Goal: Information Seeking & Learning: Learn about a topic

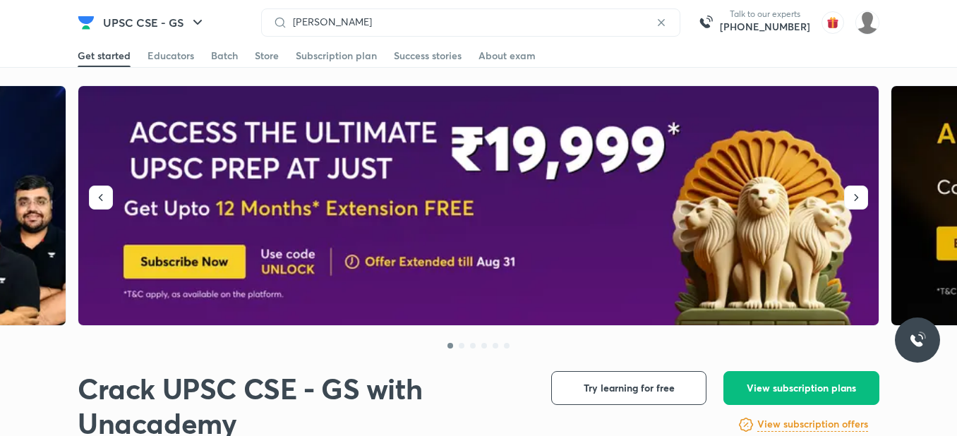
type input "[PERSON_NAME]"
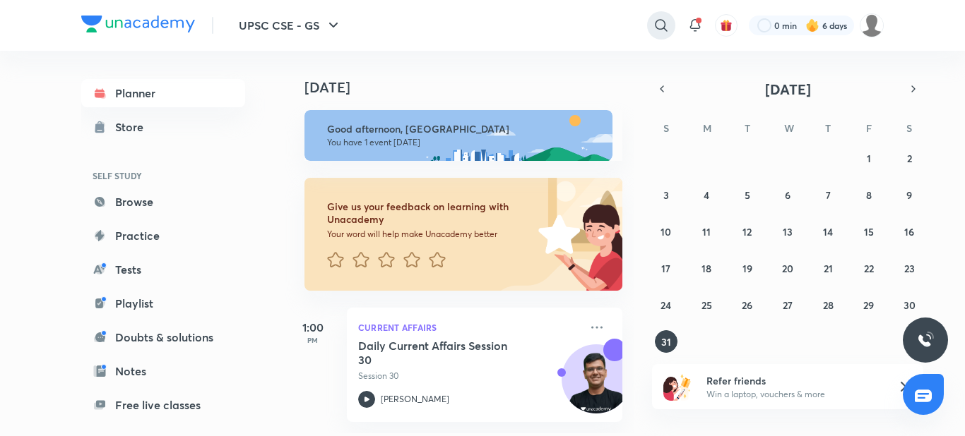
click at [661, 20] on icon at bounding box center [661, 25] width 12 height 12
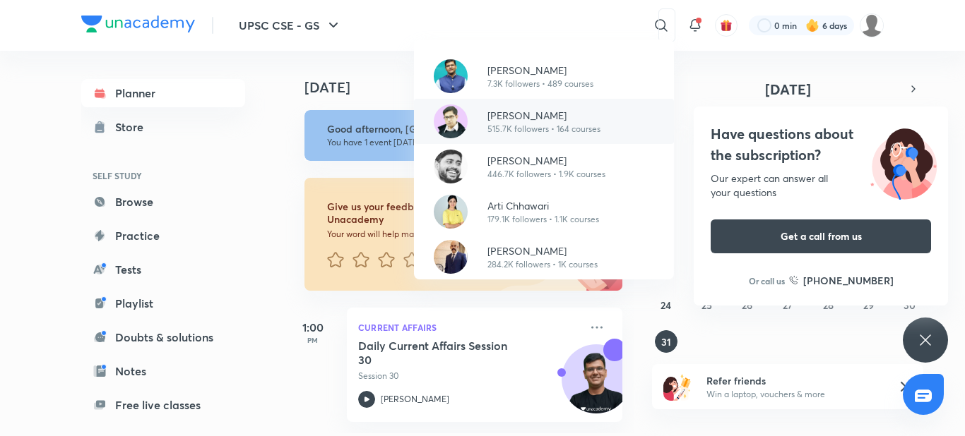
click at [579, 121] on p "[PERSON_NAME]" at bounding box center [543, 115] width 113 height 15
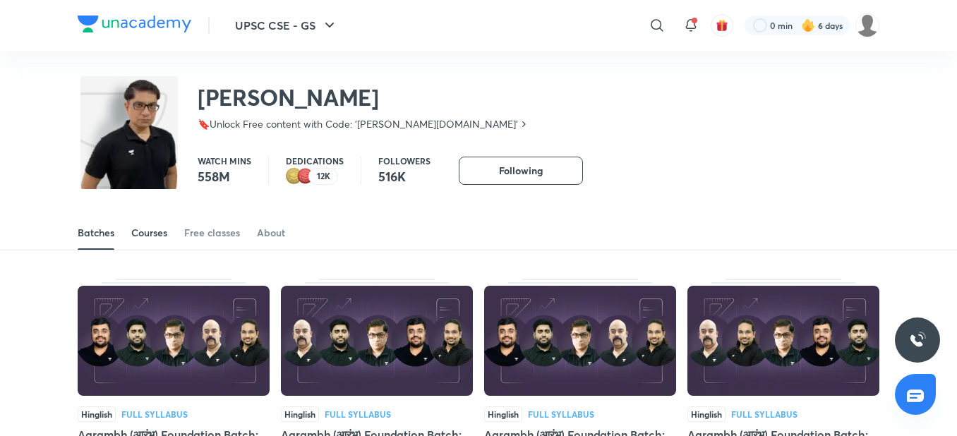
click at [166, 233] on div "Courses" at bounding box center [149, 233] width 36 height 14
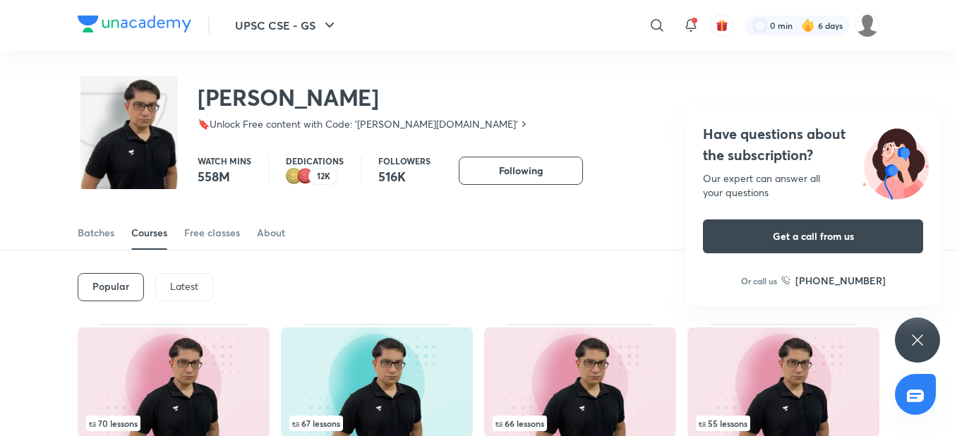
click at [172, 281] on p "Latest" at bounding box center [184, 286] width 28 height 11
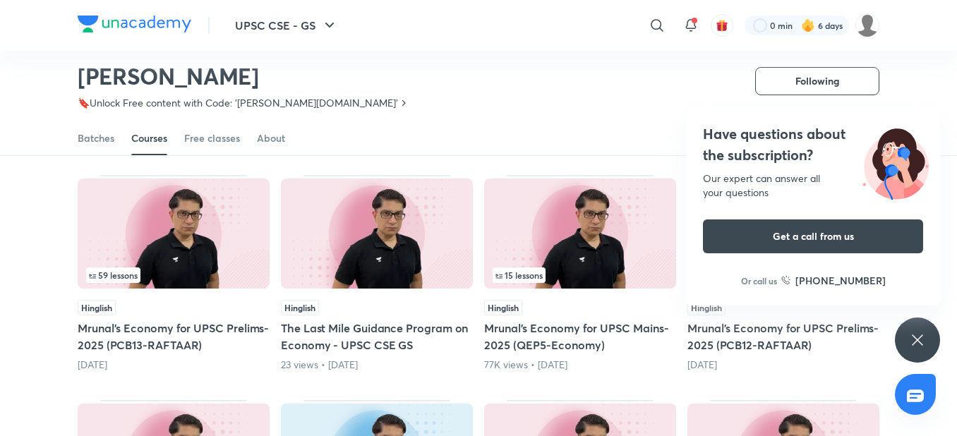
scroll to position [338, 0]
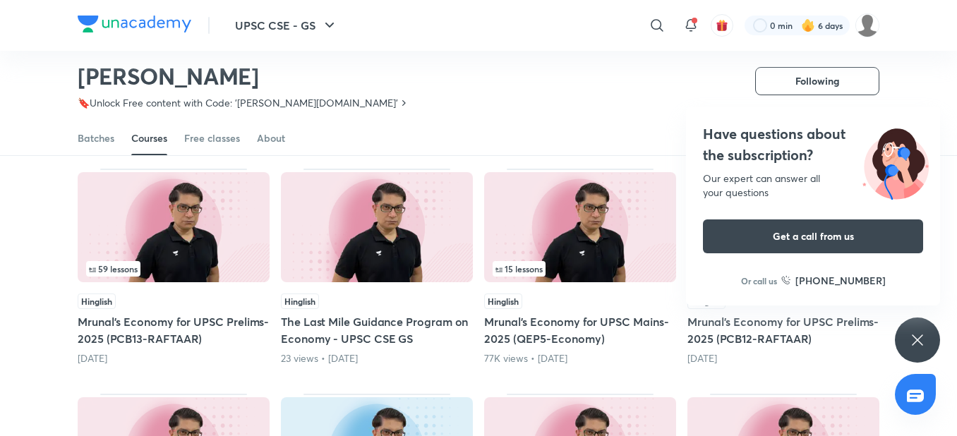
click at [213, 247] on img at bounding box center [174, 227] width 192 height 110
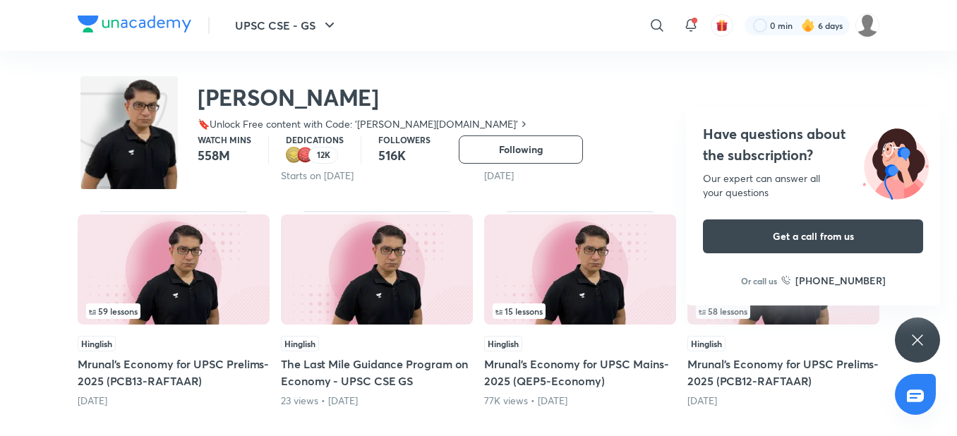
scroll to position [0, 0]
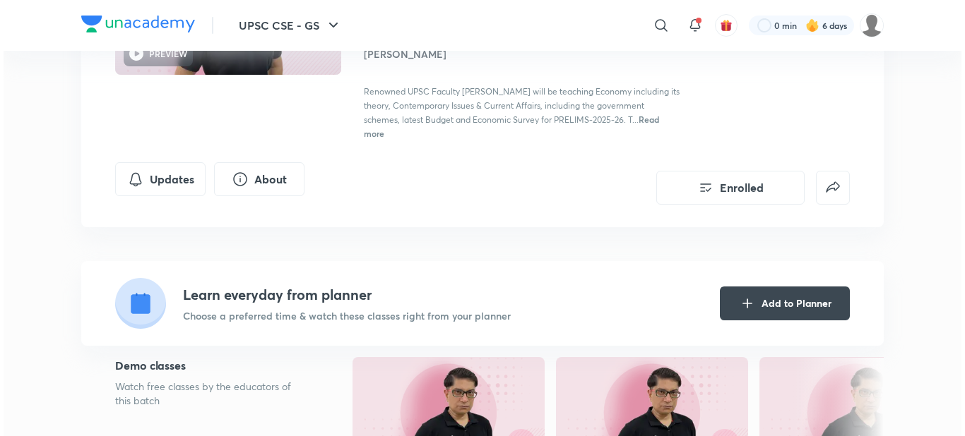
scroll to position [113, 0]
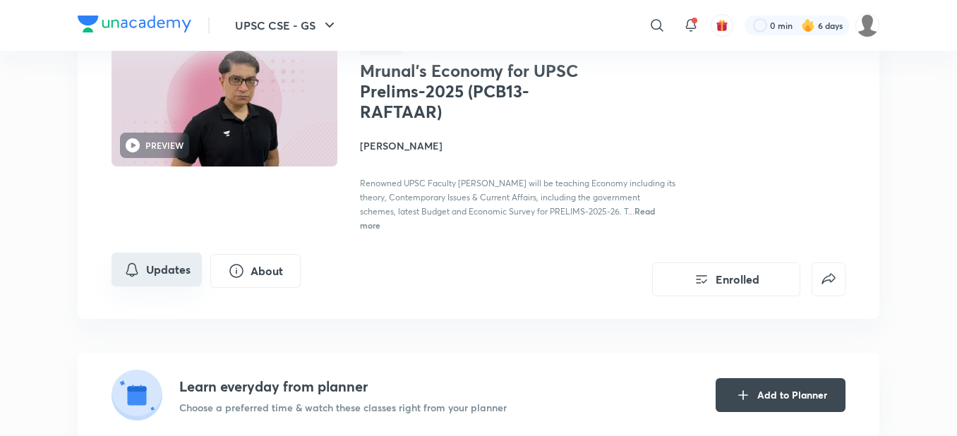
click at [150, 274] on button "Updates" at bounding box center [157, 270] width 90 height 34
click at [132, 267] on icon "Updates" at bounding box center [132, 269] width 17 height 17
click at [144, 270] on button "Updates" at bounding box center [157, 270] width 90 height 34
click at [133, 270] on icon "Updates" at bounding box center [132, 269] width 17 height 17
click at [181, 268] on button "Updates" at bounding box center [157, 270] width 90 height 34
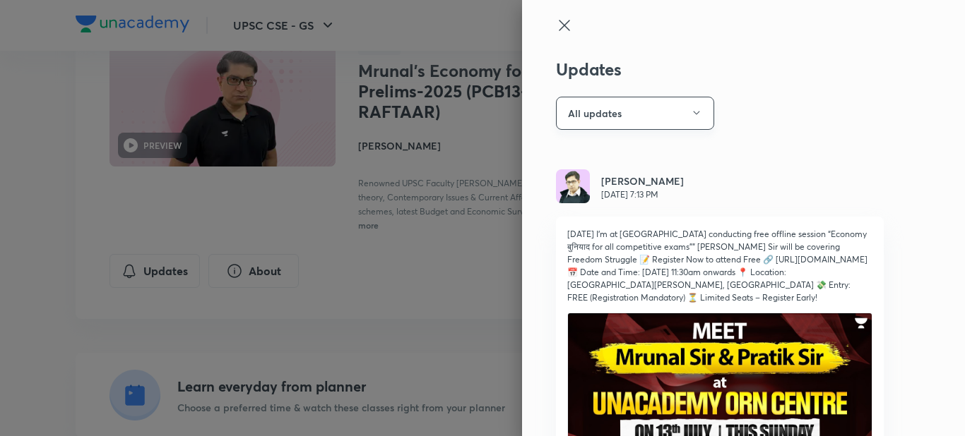
click at [599, 118] on button "All updates" at bounding box center [635, 113] width 158 height 33
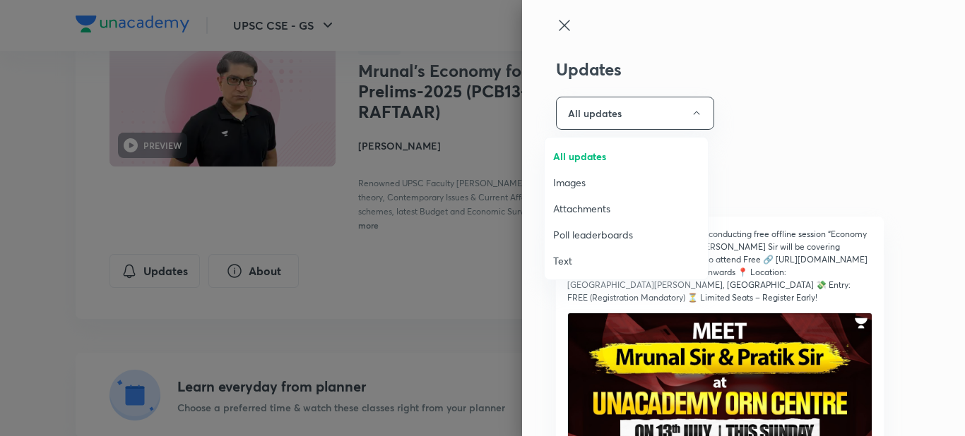
click at [595, 213] on span "Attachments" at bounding box center [626, 208] width 146 height 15
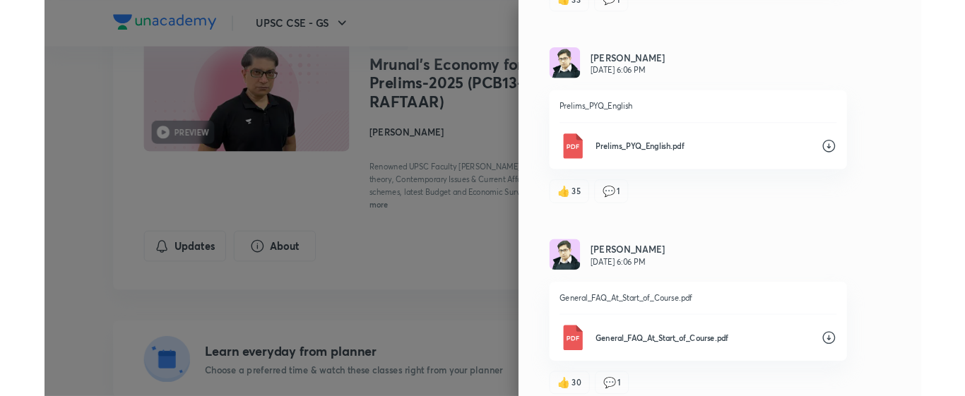
scroll to position [11462, 0]
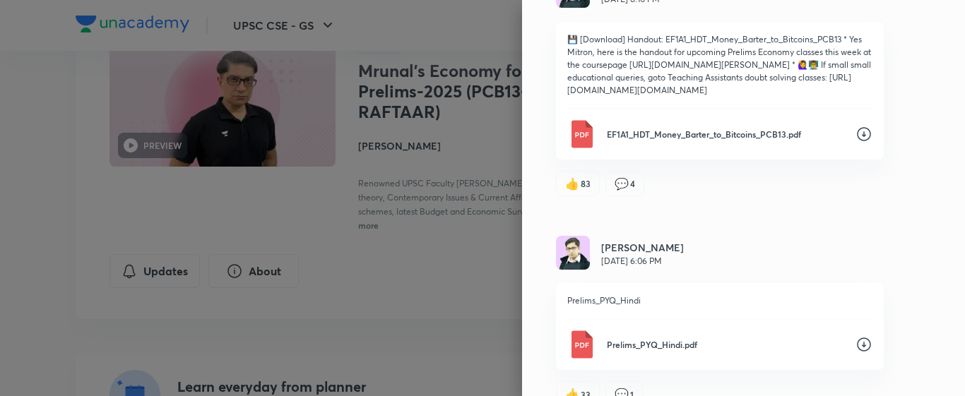
scroll to position [11038, 0]
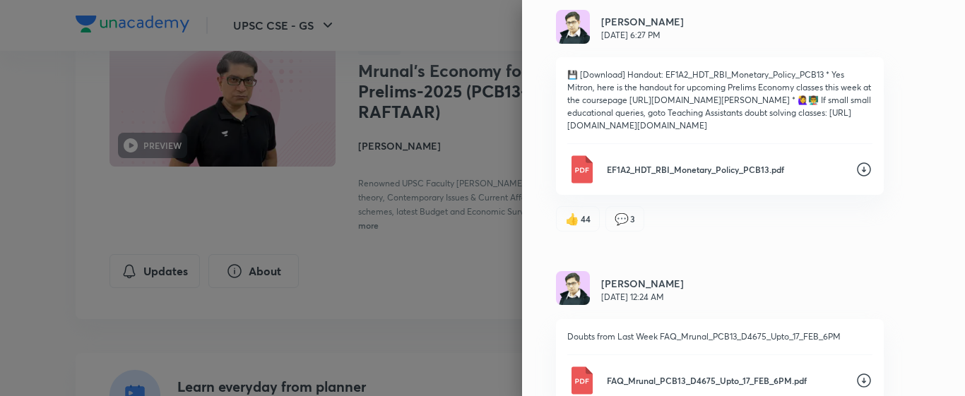
scroll to position [10474, 0]
